Goal: Information Seeking & Learning: Learn about a topic

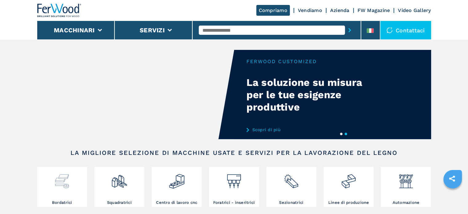
click at [62, 201] on h3 "Bordatrici" at bounding box center [62, 203] width 20 height 6
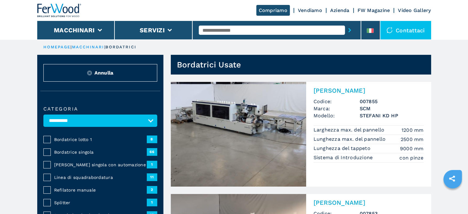
click at [82, 140] on span "Bordatrice lotto 1" at bounding box center [100, 139] width 93 height 6
click at [84, 140] on span "Bordatrice lotto 1" at bounding box center [100, 139] width 93 height 6
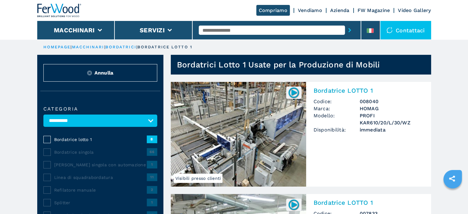
click at [341, 116] on span "Modello:" at bounding box center [337, 119] width 46 height 14
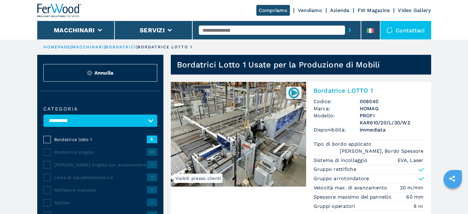
click at [364, 115] on h3 "PROFI KAR610/20/L/30/WZ" at bounding box center [392, 119] width 64 height 14
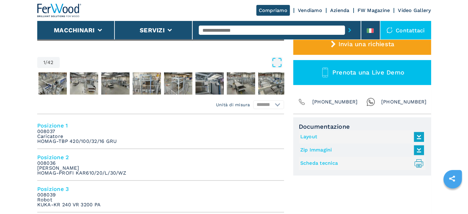
scroll to position [193, 0]
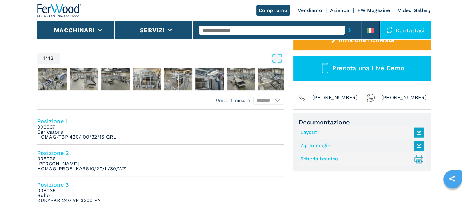
click at [421, 131] on icon at bounding box center [419, 132] width 13 height 13
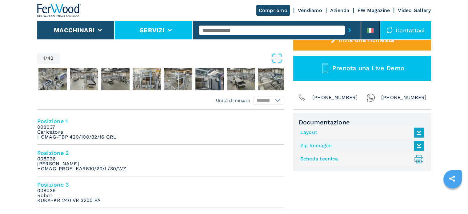
click at [181, 26] on li "Servizi" at bounding box center [154, 30] width 78 height 18
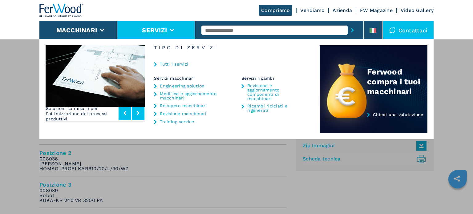
click at [233, 172] on div "Macchinari Bordatrici Squadratrici Centro di lavoro cnc Foratrici - inseritrici…" at bounding box center [236, 146] width 473 height 214
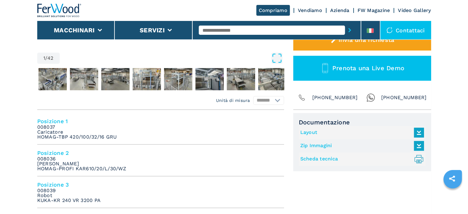
click at [420, 132] on icon at bounding box center [419, 132] width 13 height 13
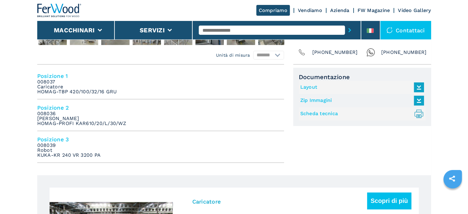
scroll to position [246, 0]
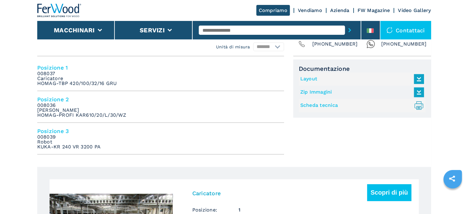
click at [219, 114] on li "Posizione 2 008036 Bordatrice Singola HOMAG-PROFI KAR610/20/L/30/WZ" at bounding box center [160, 107] width 247 height 32
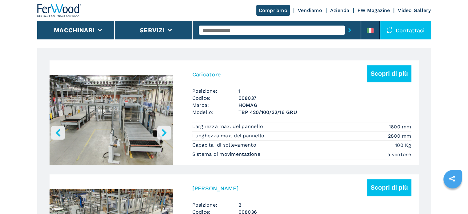
scroll to position [398, 0]
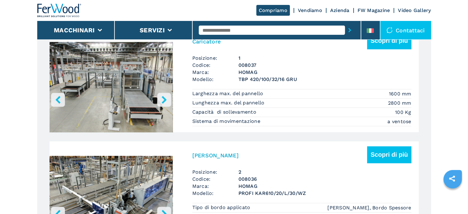
click at [255, 176] on h3 "008036" at bounding box center [325, 179] width 173 height 7
click at [395, 159] on button "Scopri di più" at bounding box center [389, 154] width 44 height 17
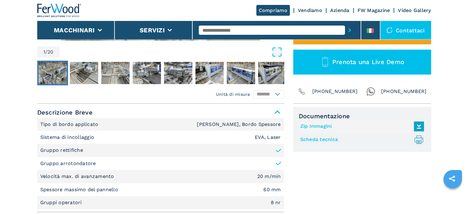
scroll to position [230, 0]
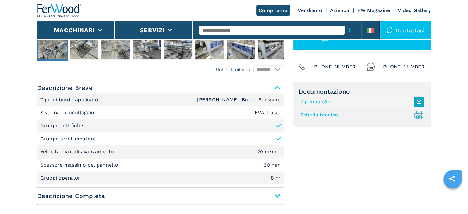
click at [277, 193] on span "Descrizione Completa" at bounding box center [160, 195] width 247 height 11
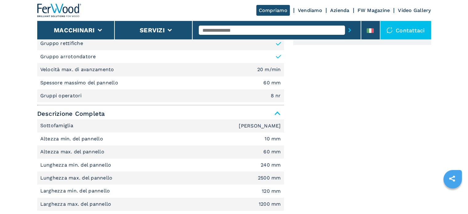
scroll to position [324, 0]
